Goal: Task Accomplishment & Management: Use online tool/utility

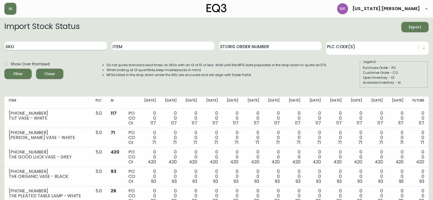
click at [86, 45] on input "SKU" at bounding box center [55, 45] width 103 height 9
